Goal: Entertainment & Leisure: Browse casually

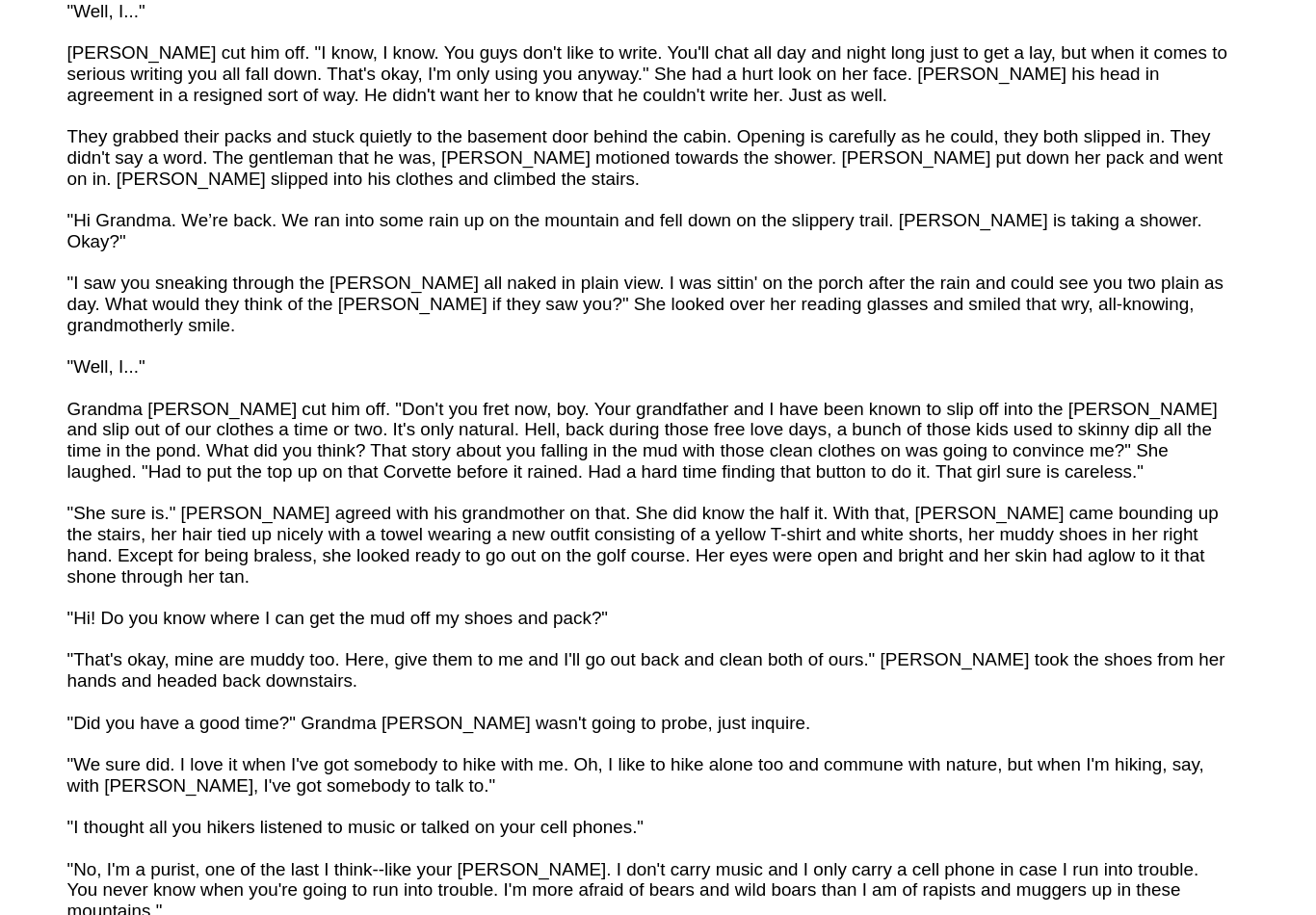
scroll to position [3641, 0]
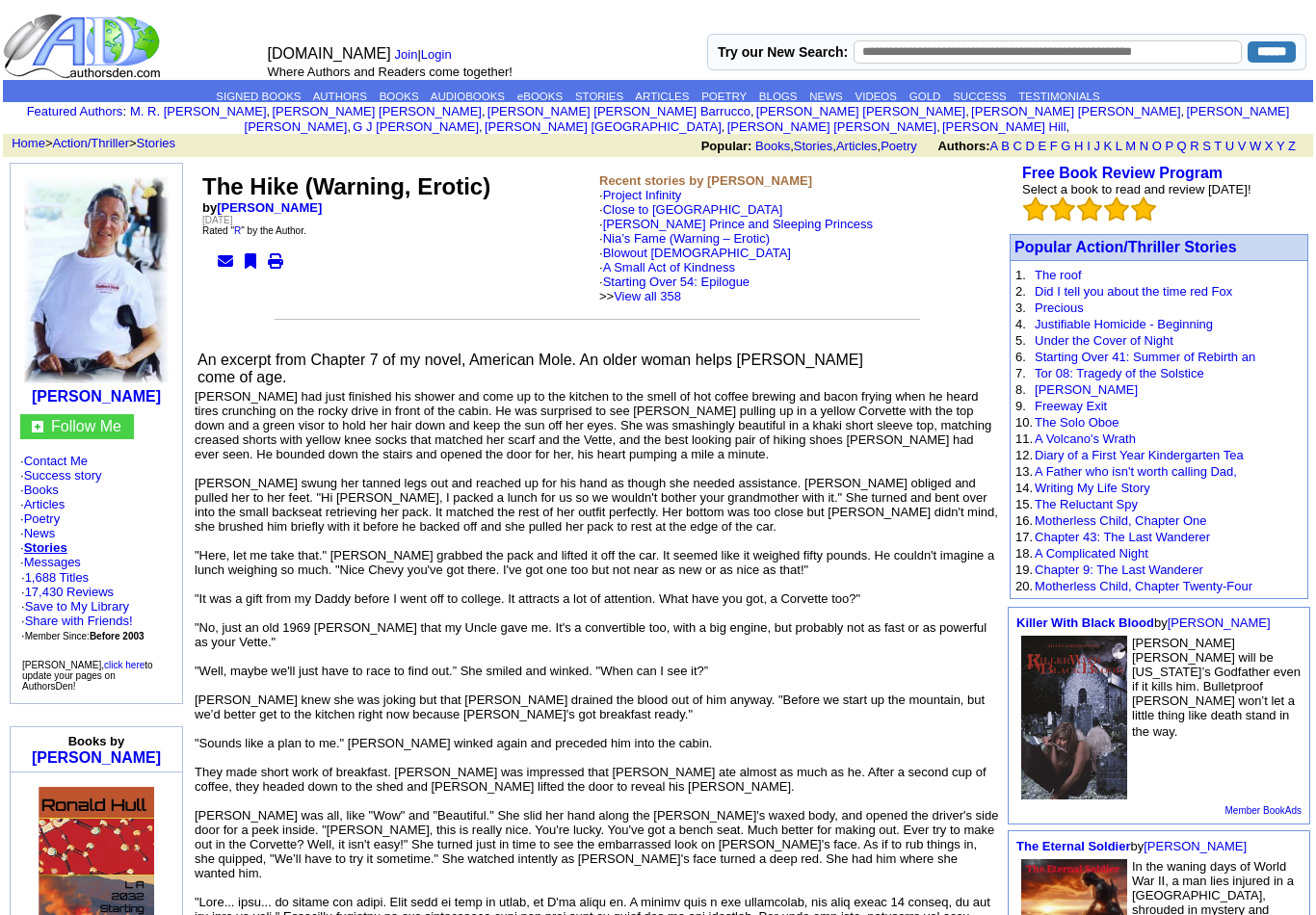
click at [698, 249] on link "Blowout Samaritans" at bounding box center [697, 252] width 188 height 15
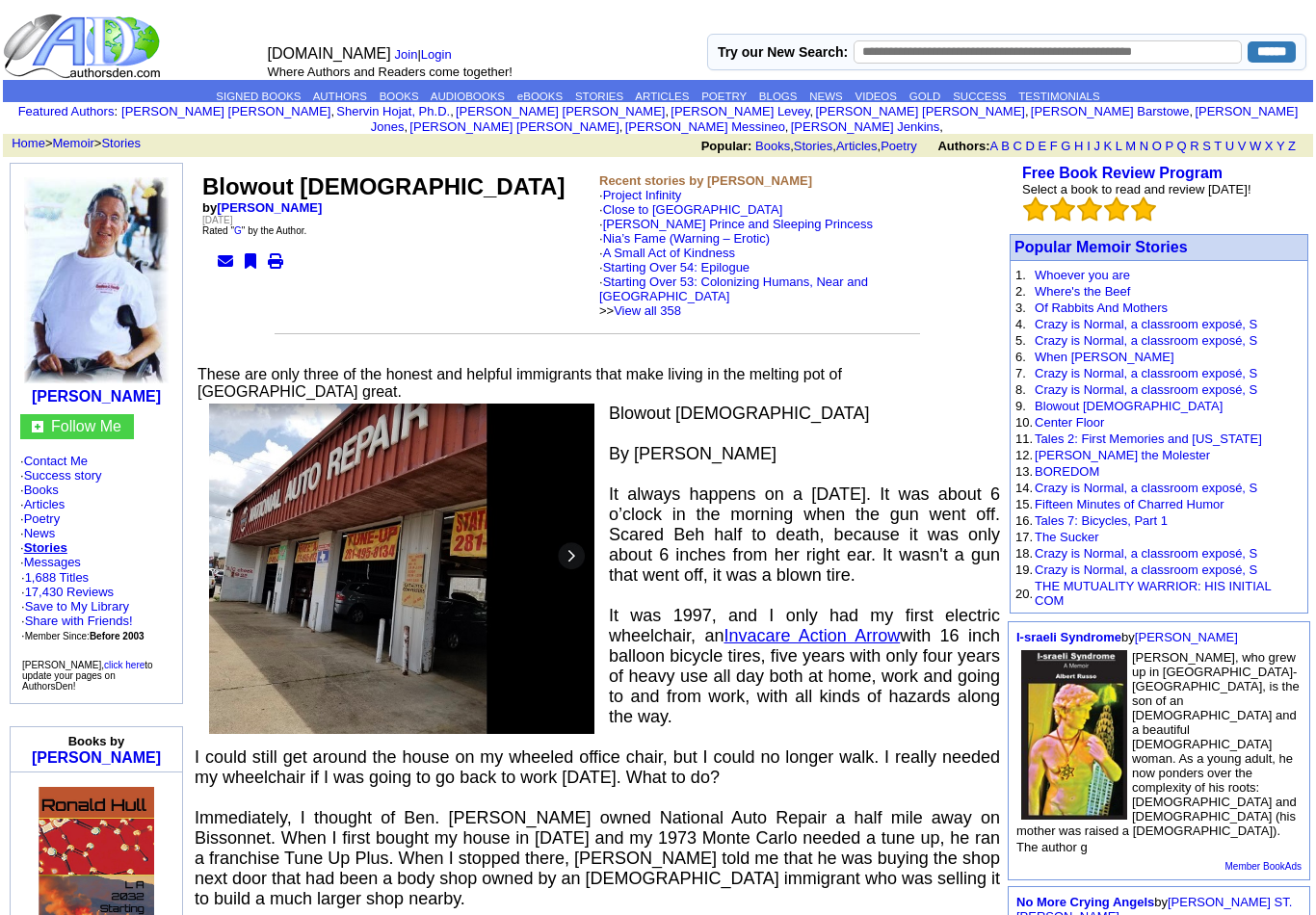
click at [713, 231] on link "Nia’s Fame (Warning – Erotic)" at bounding box center [687, 238] width 166 height 15
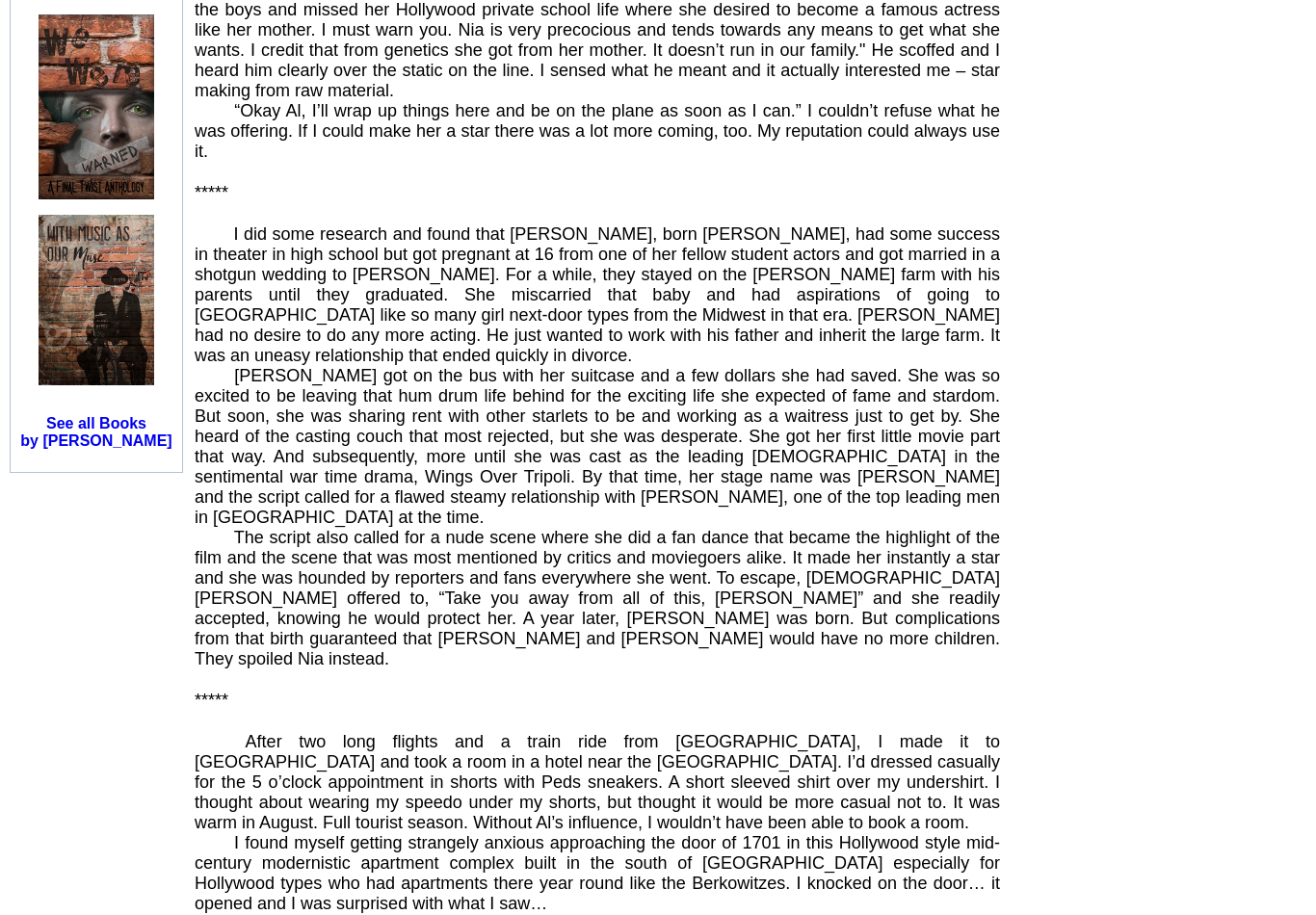
scroll to position [1333, 0]
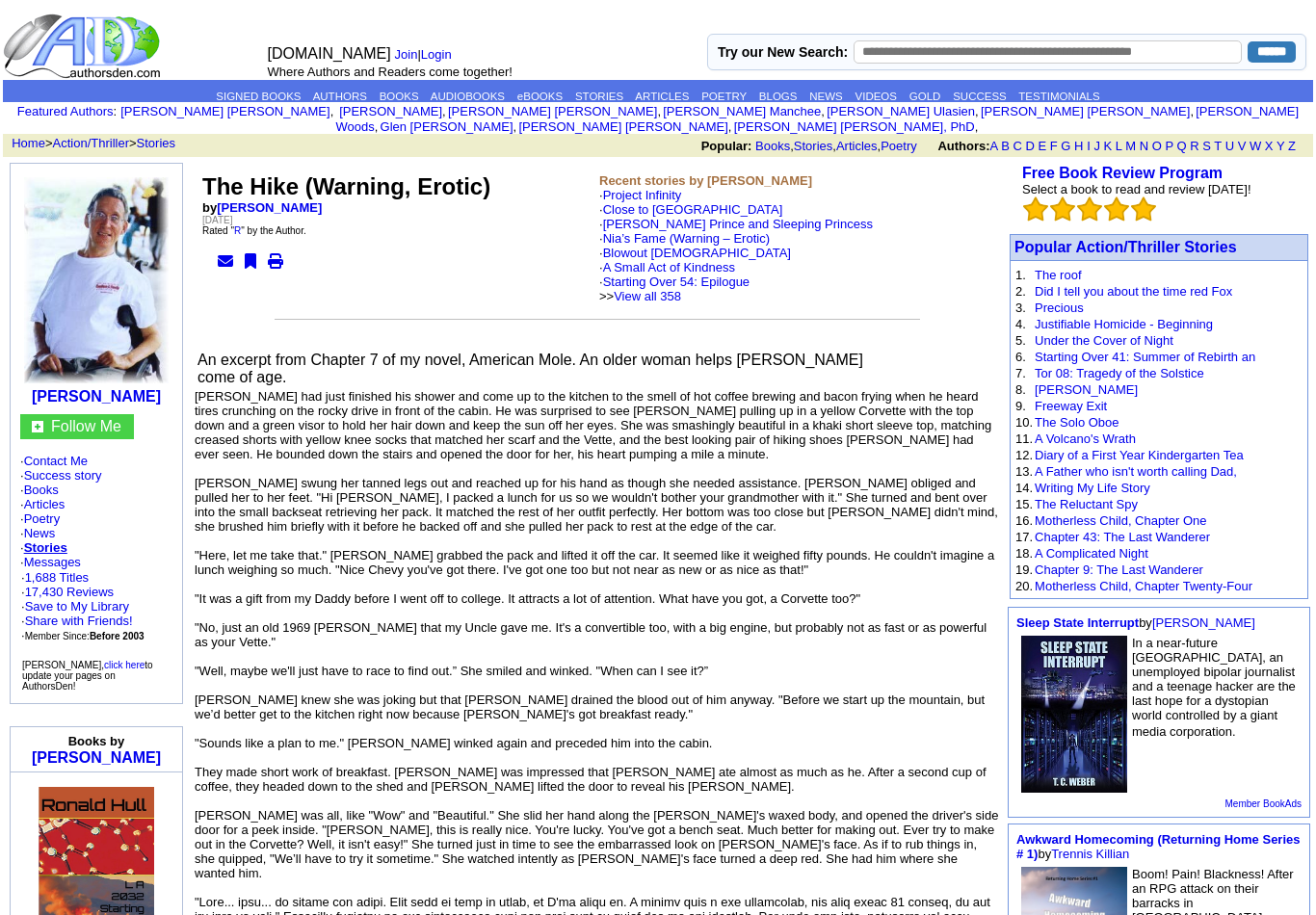
click at [681, 298] on link "View all 358" at bounding box center [648, 296] width 68 height 15
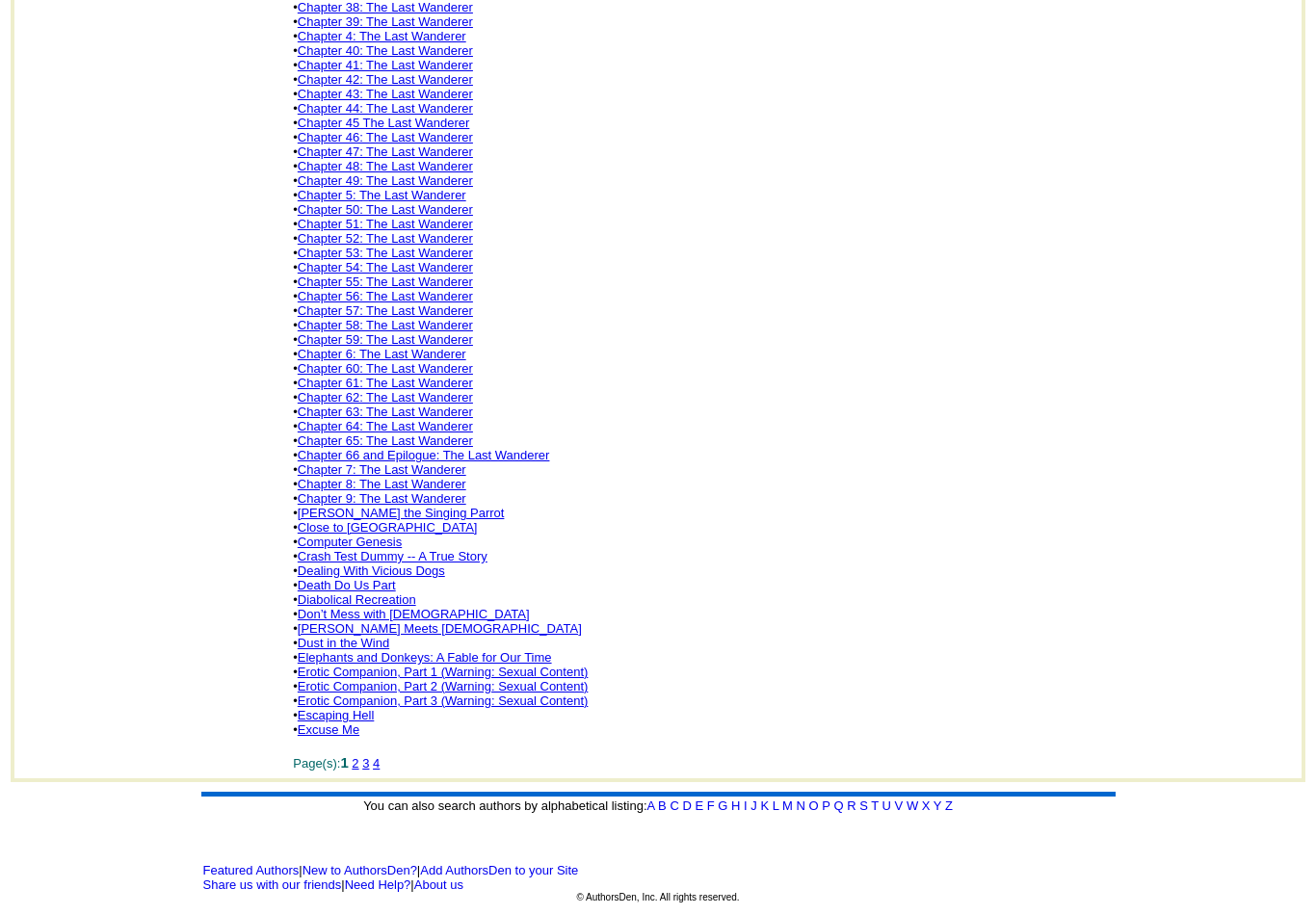
scroll to position [1047, 0]
click at [359, 771] on link "2" at bounding box center [355, 763] width 7 height 15
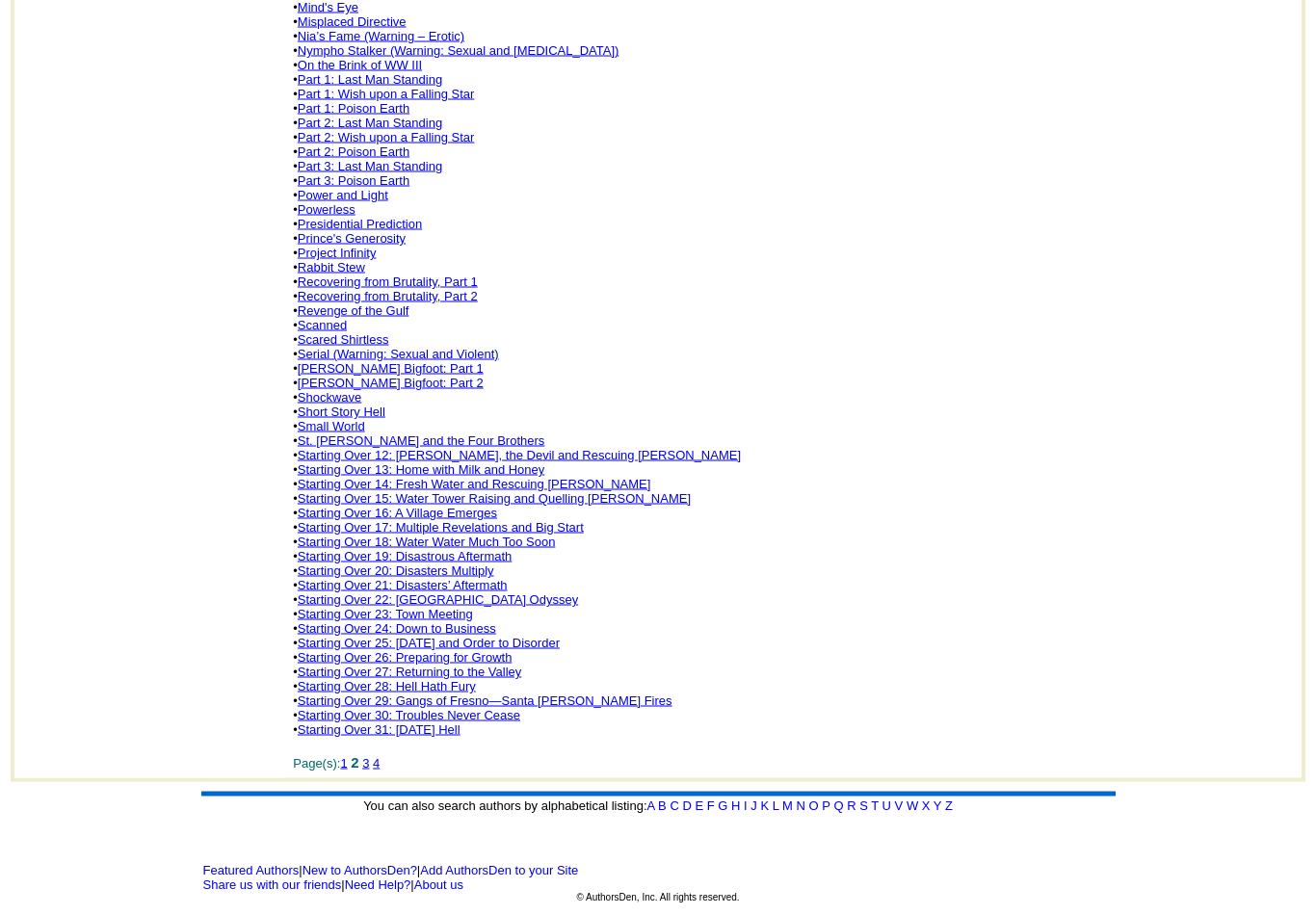
scroll to position [1047, 0]
click at [380, 771] on link "4" at bounding box center [376, 763] width 7 height 15
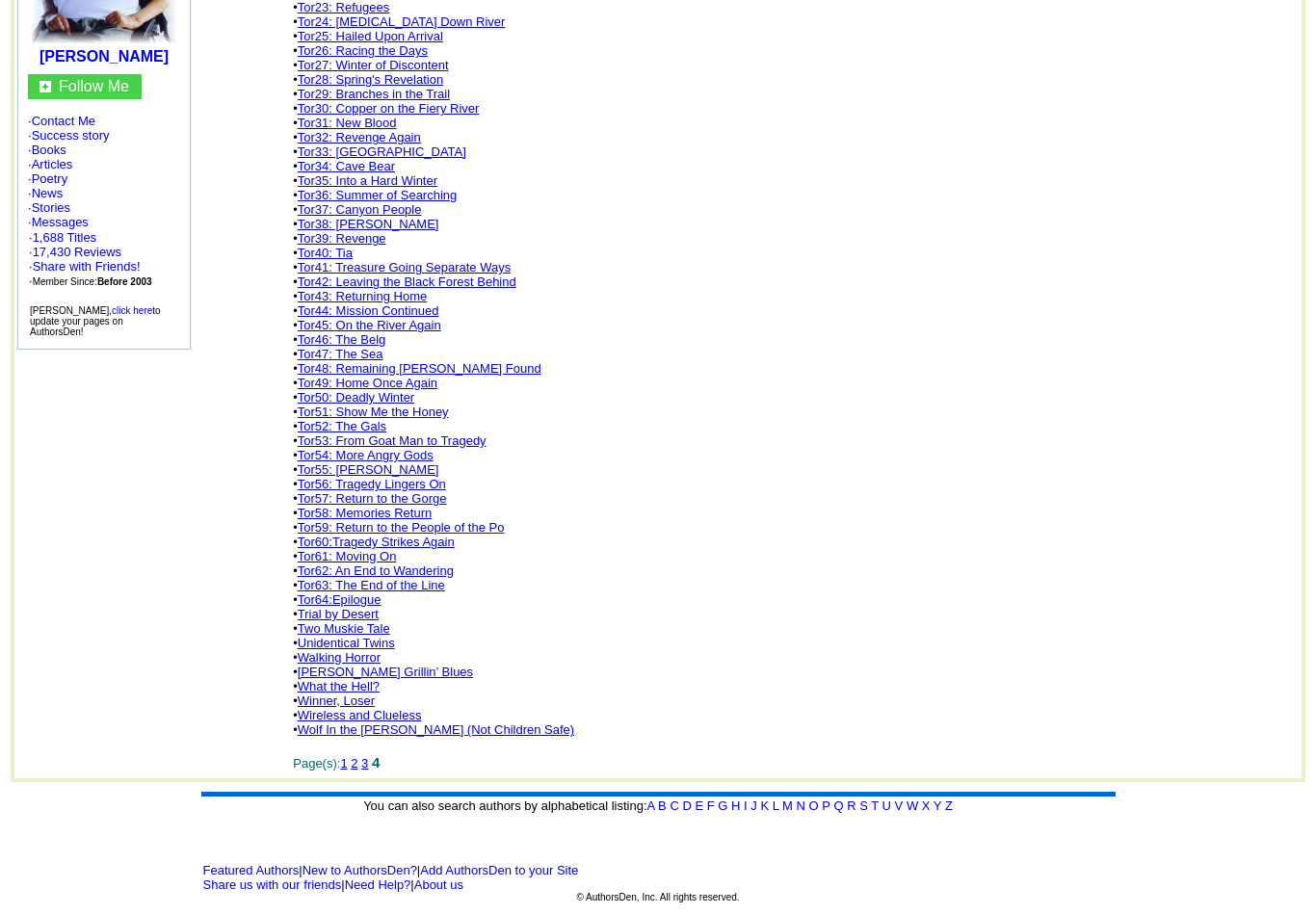
scroll to position [398, 0]
click at [402, 776] on td "All Short Stories by Ronald W. Hull: sort alphabetically , sort by date Page(s)…" at bounding box center [793, 299] width 1010 height 953
click at [380, 771] on font "4" at bounding box center [376, 762] width 8 height 16
click at [398, 776] on td "All Short Stories by Ronald W. Hull: sort alphabetically , sort by date Page(s)…" at bounding box center [793, 299] width 1010 height 953
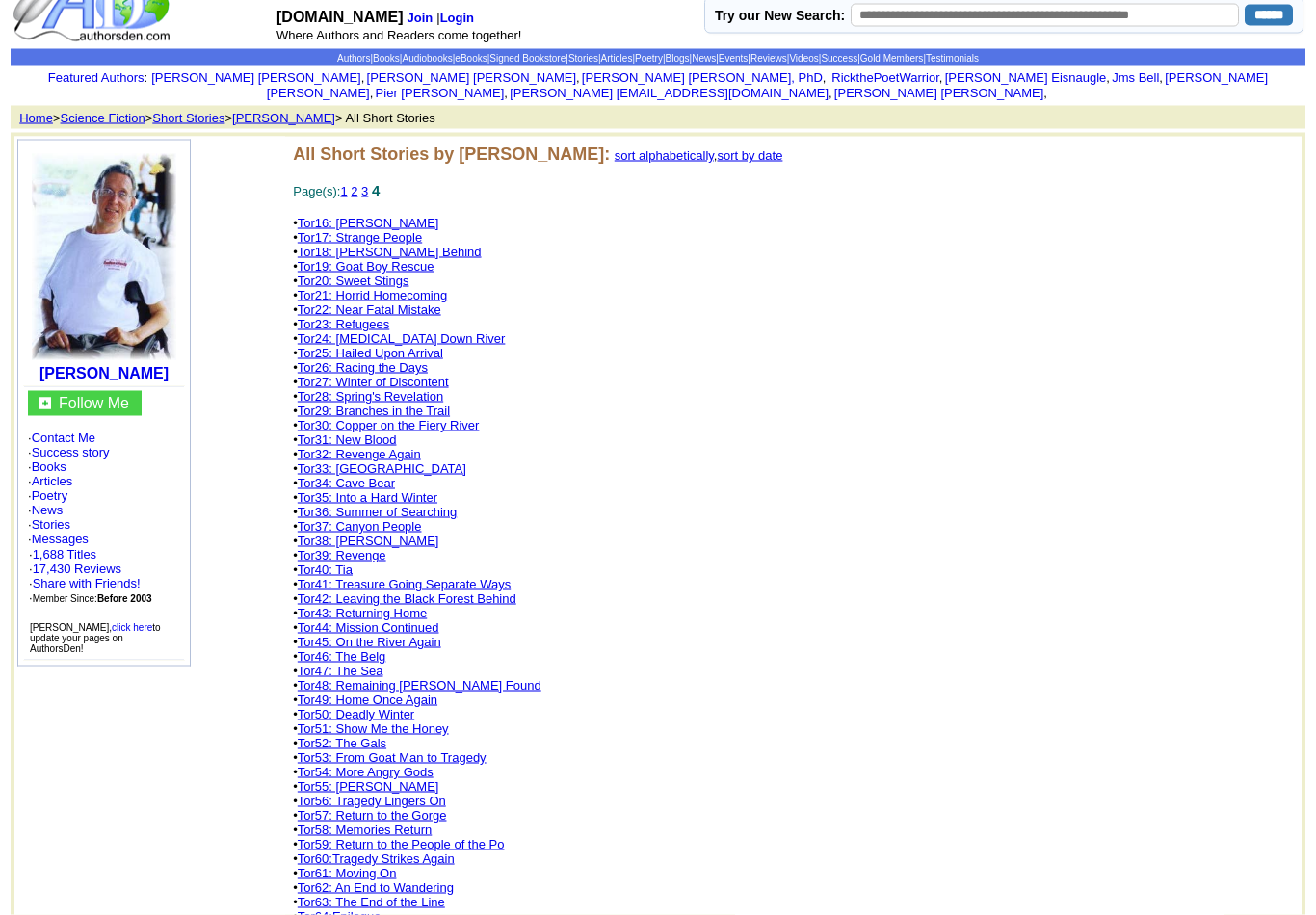
scroll to position [27, 0]
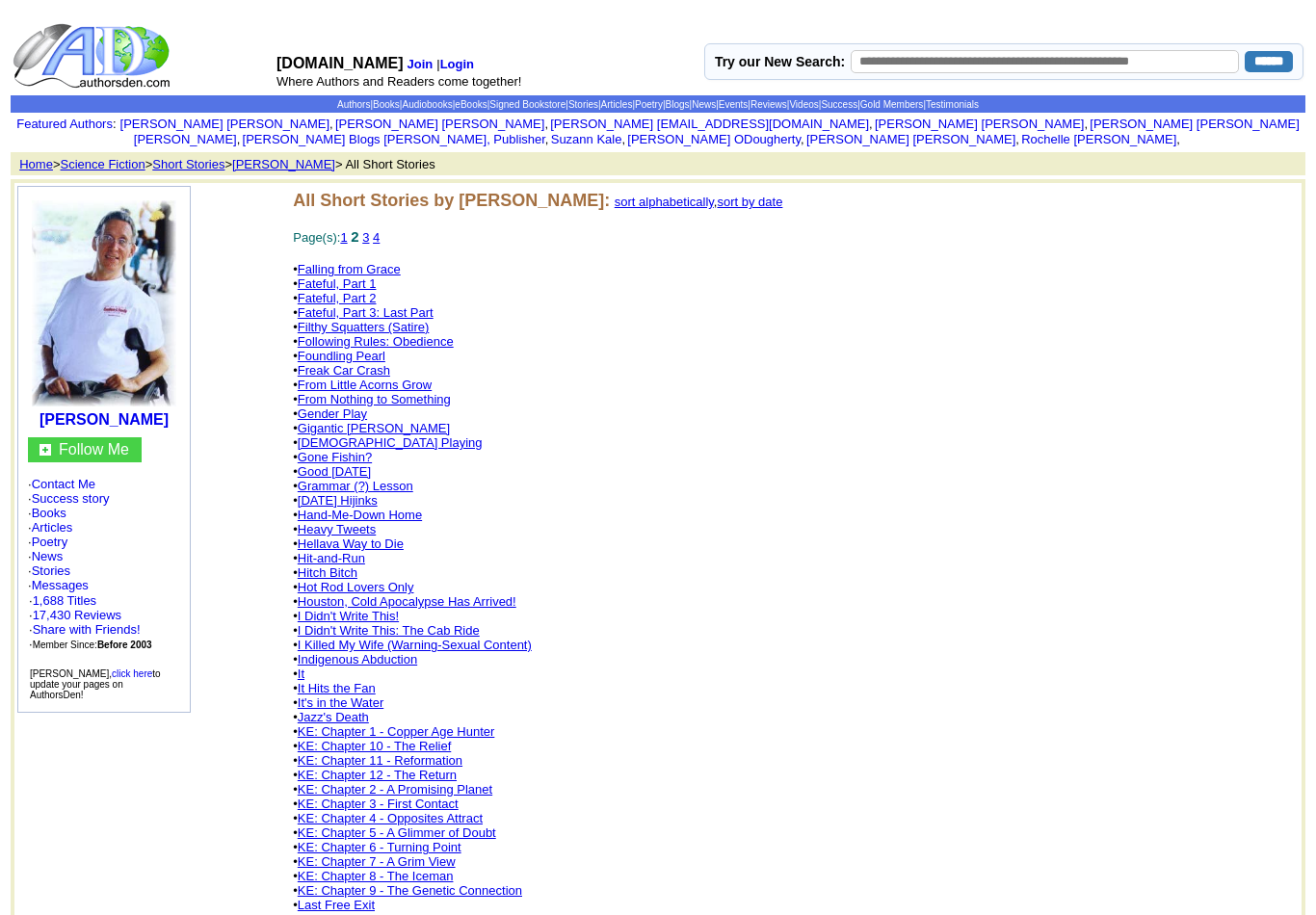
scroll to position [1077, 0]
